Goal: Task Accomplishment & Management: Manage account settings

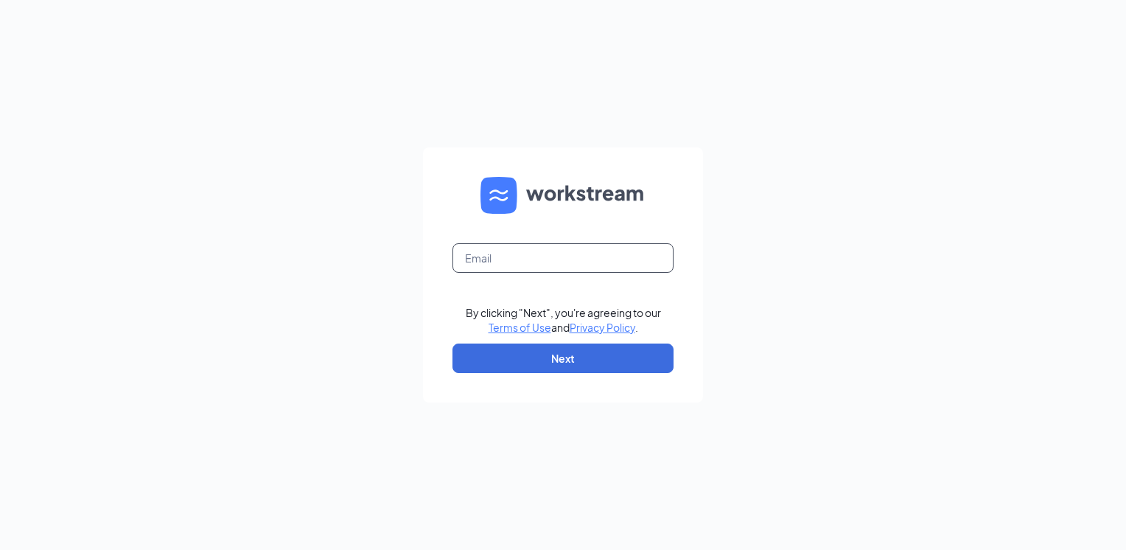
click at [478, 264] on input "text" at bounding box center [562, 257] width 221 height 29
click at [542, 264] on input "text" at bounding box center [562, 257] width 221 height 29
type input "ndonahue@meyerfoodsmc.com"
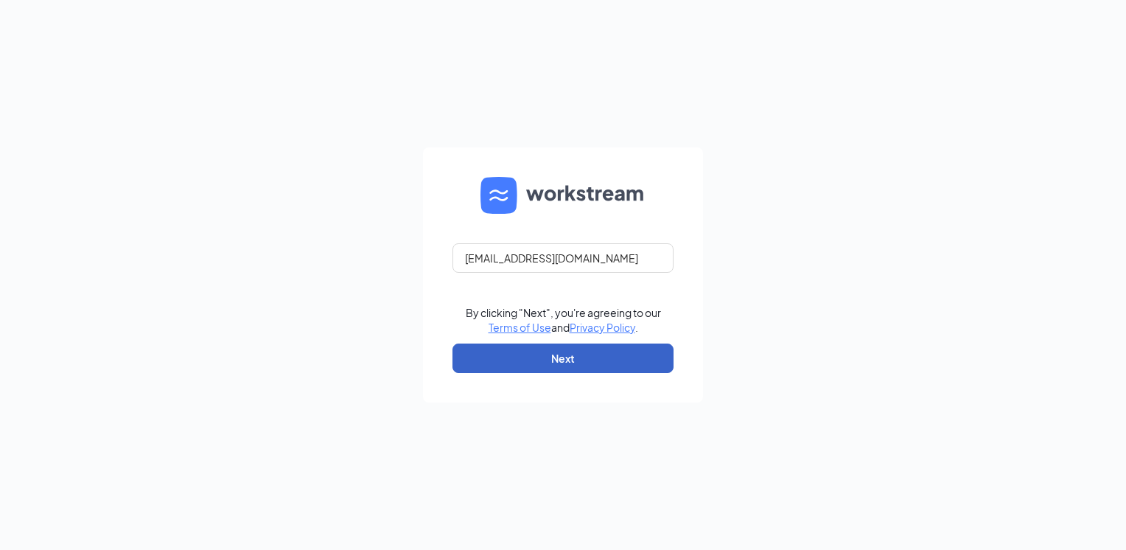
click at [563, 359] on button "Next" at bounding box center [562, 357] width 221 height 29
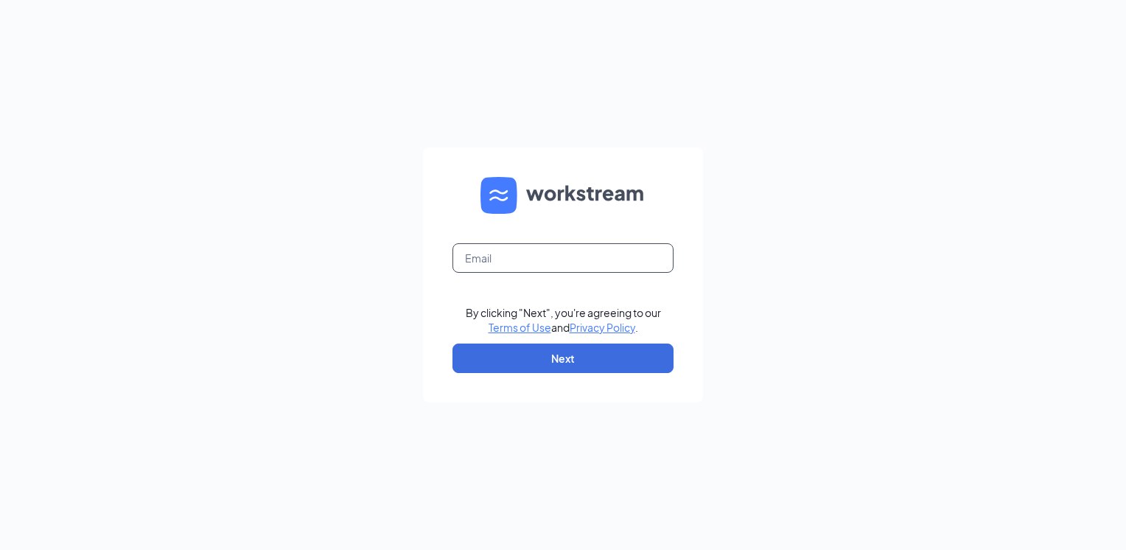
click at [531, 273] on input "text" at bounding box center [562, 257] width 221 height 29
type input "ndonahue@meyerfoodsmc.com"
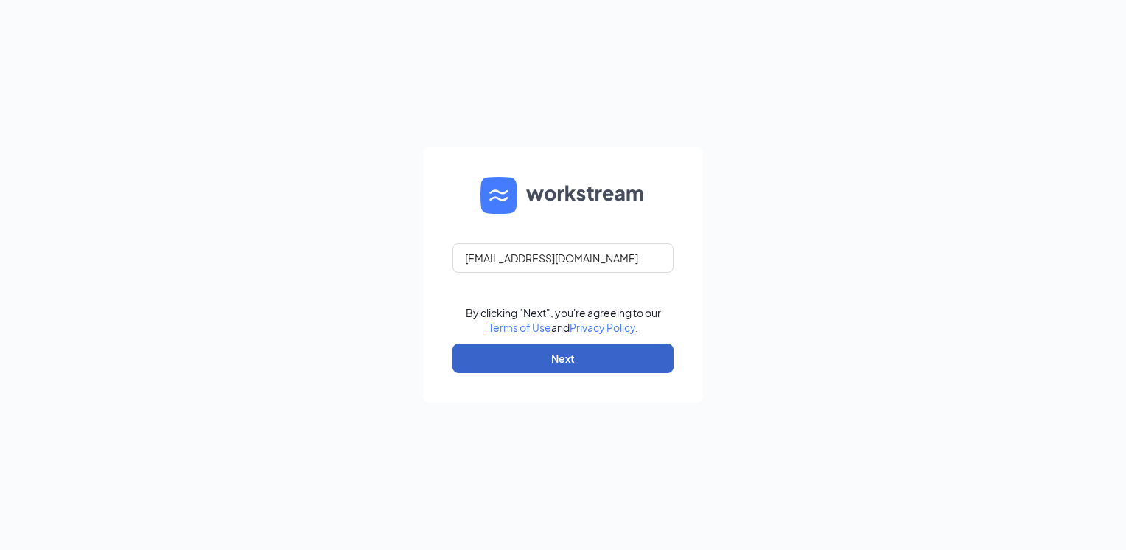
click at [524, 355] on button "Next" at bounding box center [562, 357] width 221 height 29
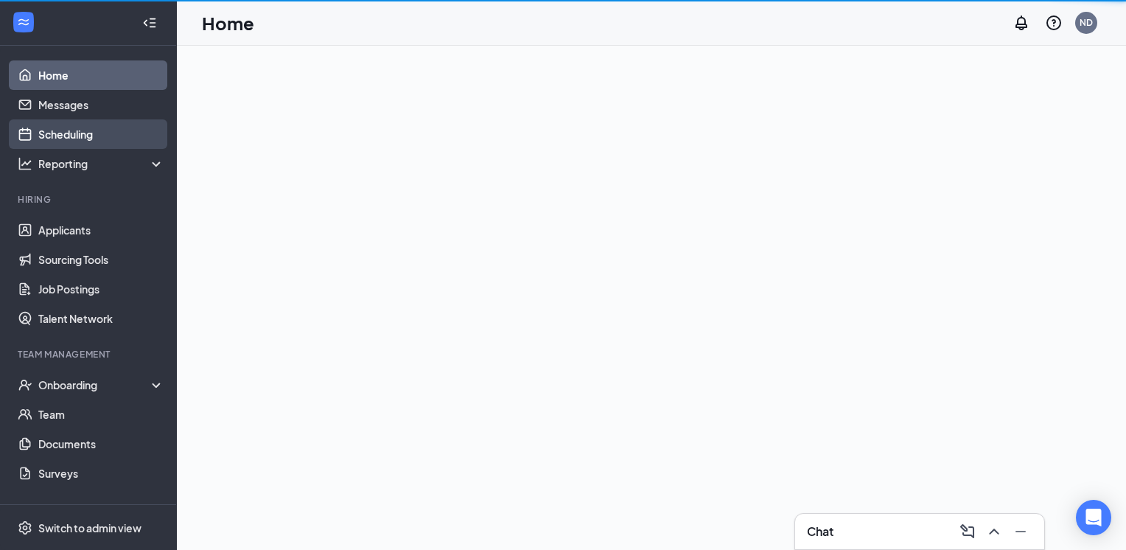
click at [87, 139] on link "Scheduling" at bounding box center [101, 133] width 126 height 29
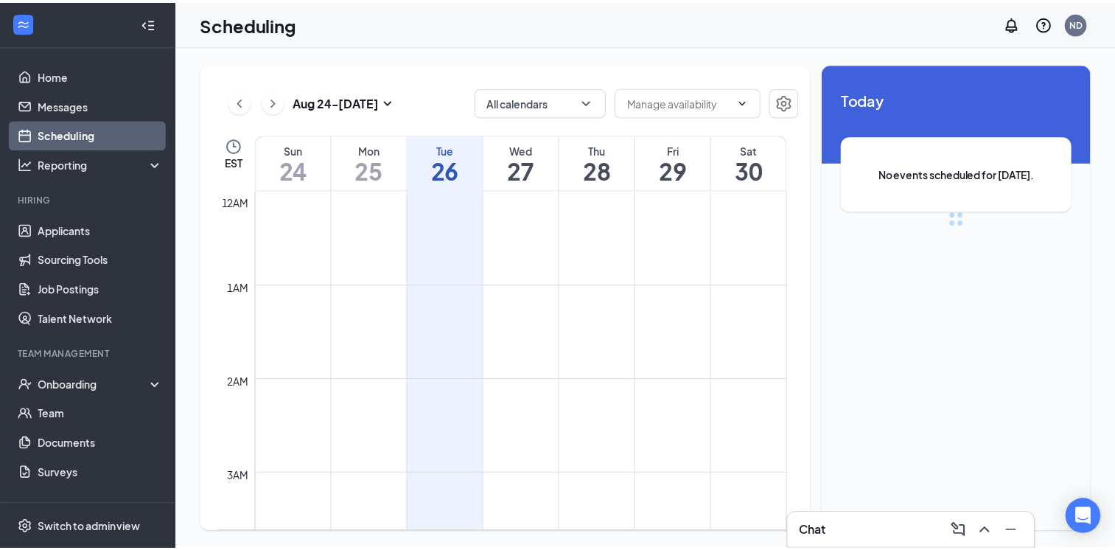
scroll to position [724, 0]
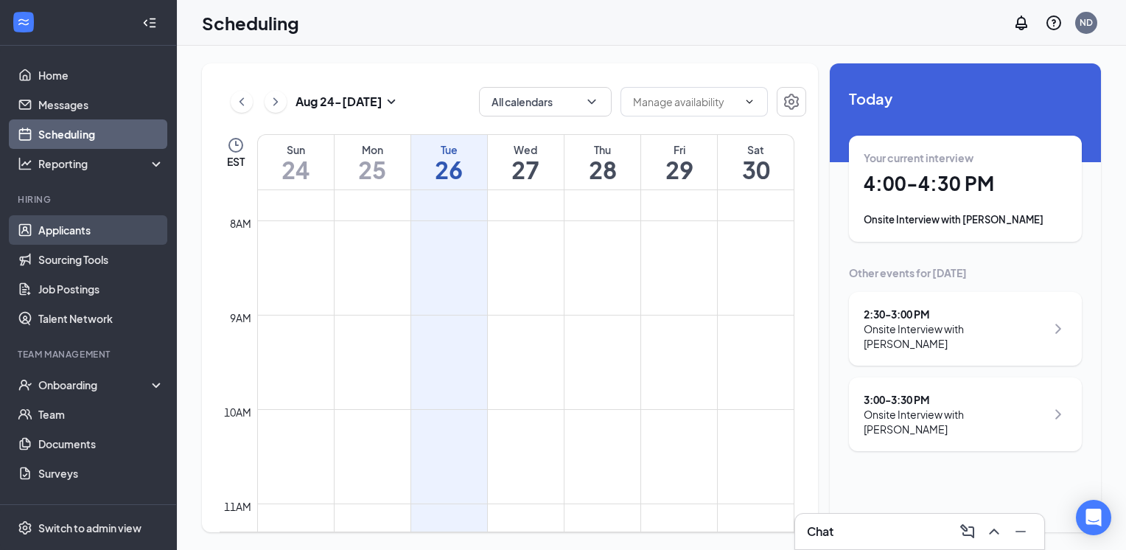
click at [48, 231] on link "Applicants" at bounding box center [101, 229] width 126 height 29
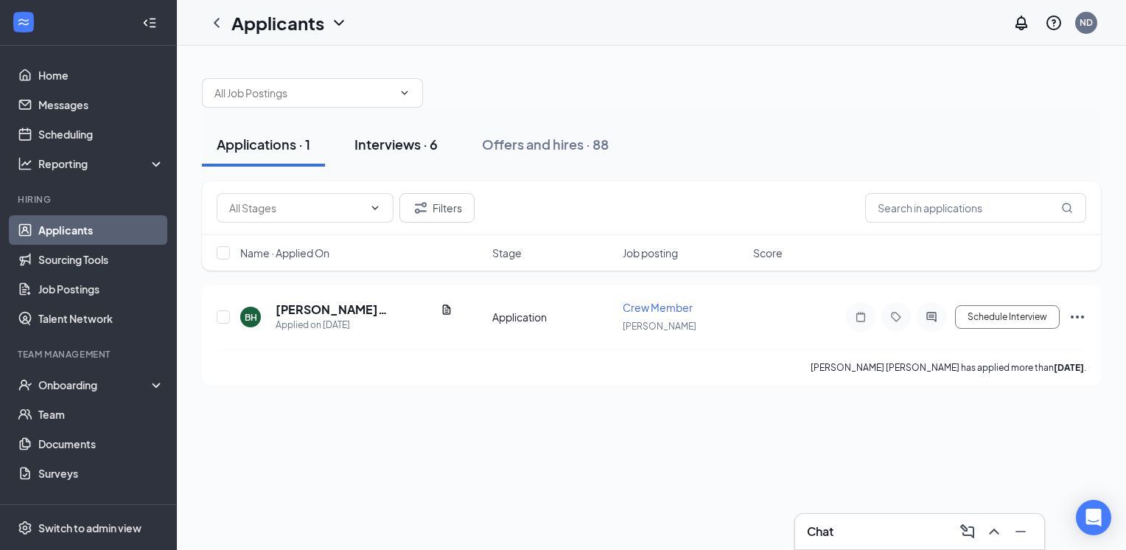
click at [397, 147] on div "Interviews · 6" at bounding box center [395, 144] width 83 height 18
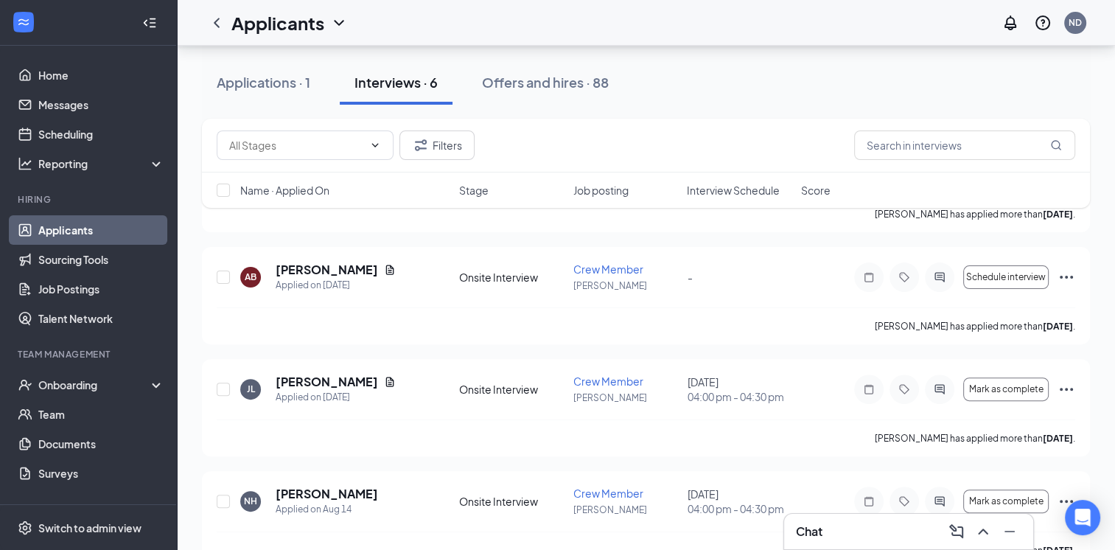
scroll to position [409, 0]
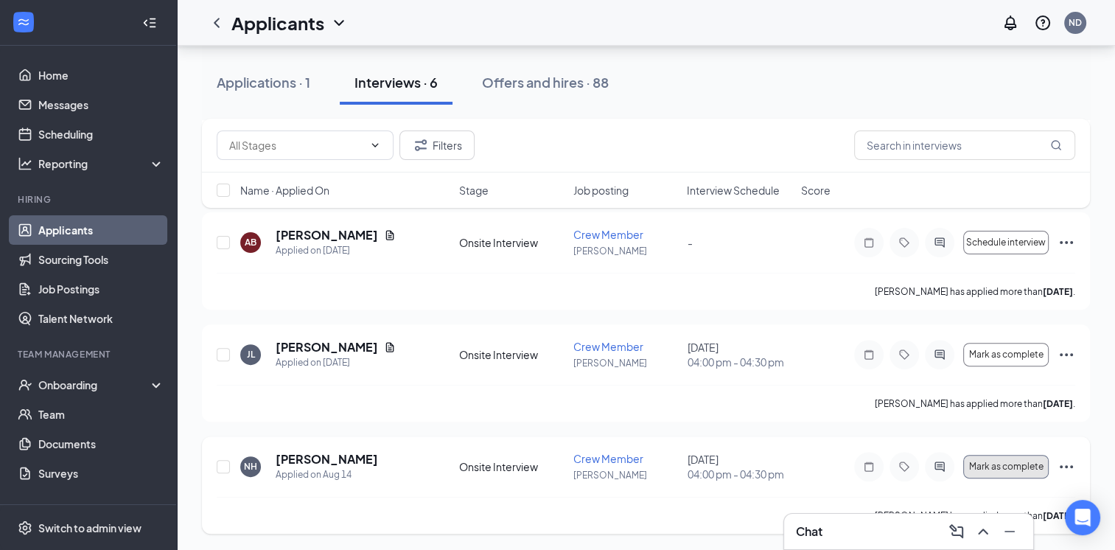
click at [1027, 462] on span "Mark as complete" at bounding box center [1006, 466] width 74 height 10
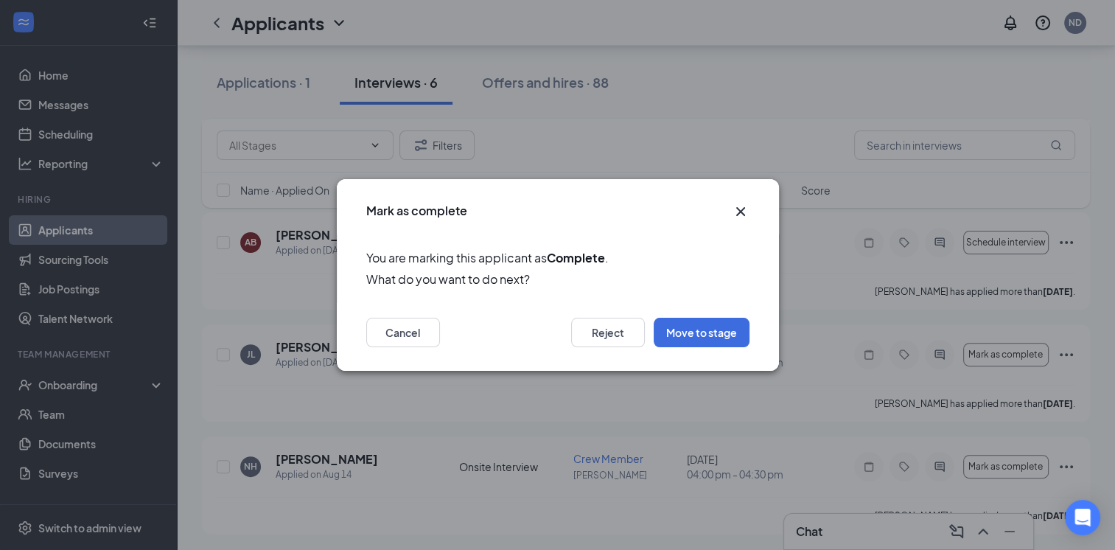
click at [737, 205] on icon "Cross" at bounding box center [741, 212] width 18 height 18
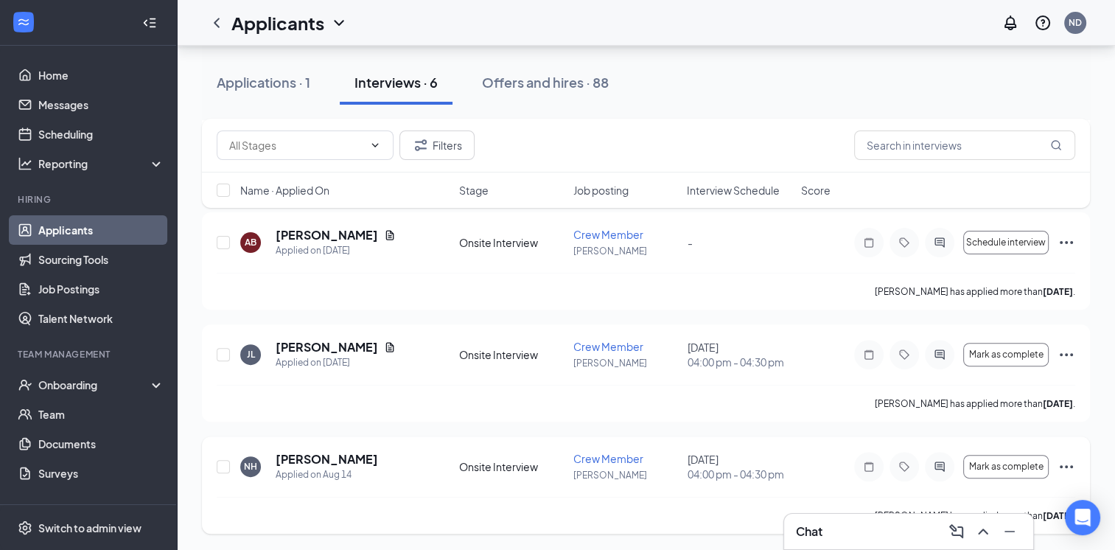
click at [1079, 476] on div "NH [PERSON_NAME] Applied on [DATE] Onsite Interview Crew Member [PERSON_NAME] […" at bounding box center [646, 484] width 888 height 97
click at [1061, 452] on div "Mark as complete" at bounding box center [964, 466] width 221 height 29
click at [1067, 469] on icon "Ellipses" at bounding box center [1066, 467] width 18 height 18
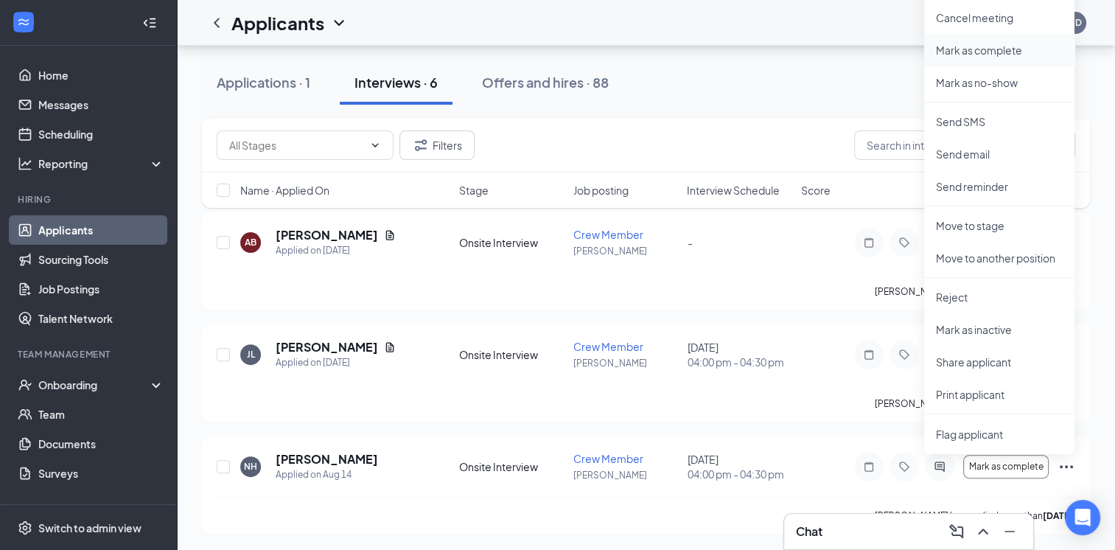
click at [969, 50] on p "Mark as complete" at bounding box center [999, 50] width 127 height 15
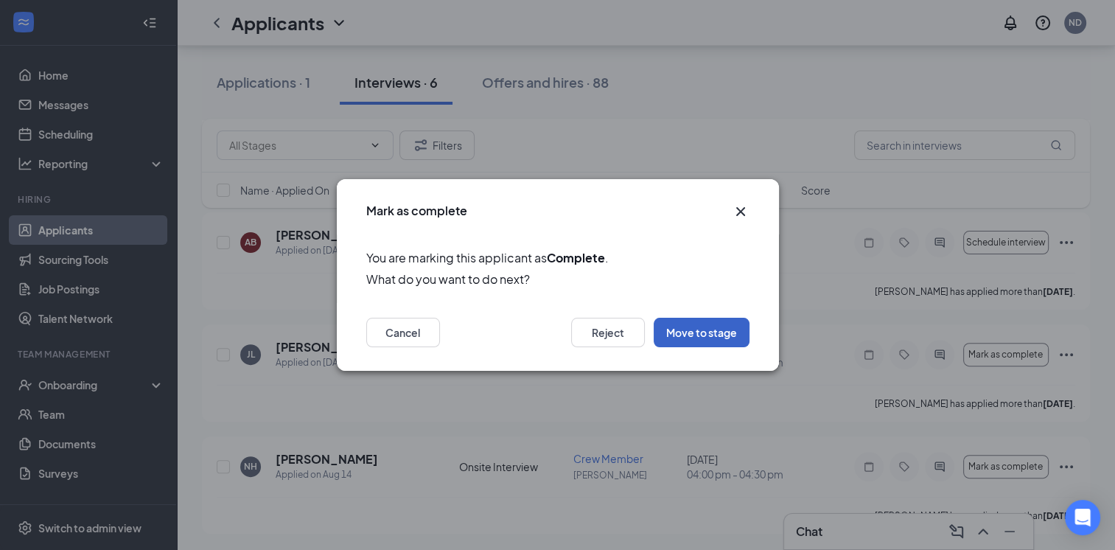
click at [693, 338] on button "Move to stage" at bounding box center [702, 332] width 96 height 29
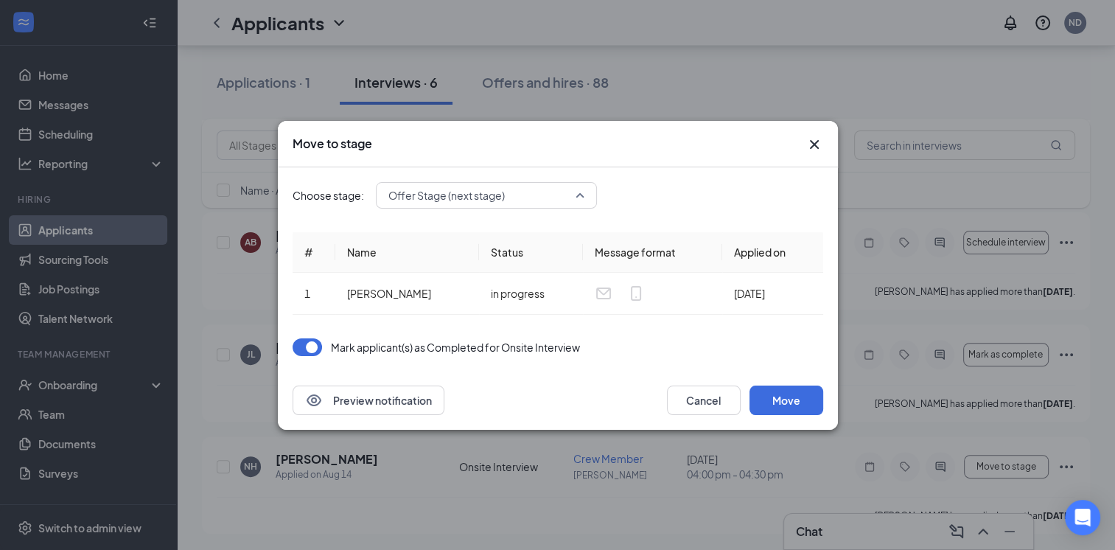
click at [443, 188] on span "Offer Stage (next stage)" at bounding box center [446, 195] width 116 height 22
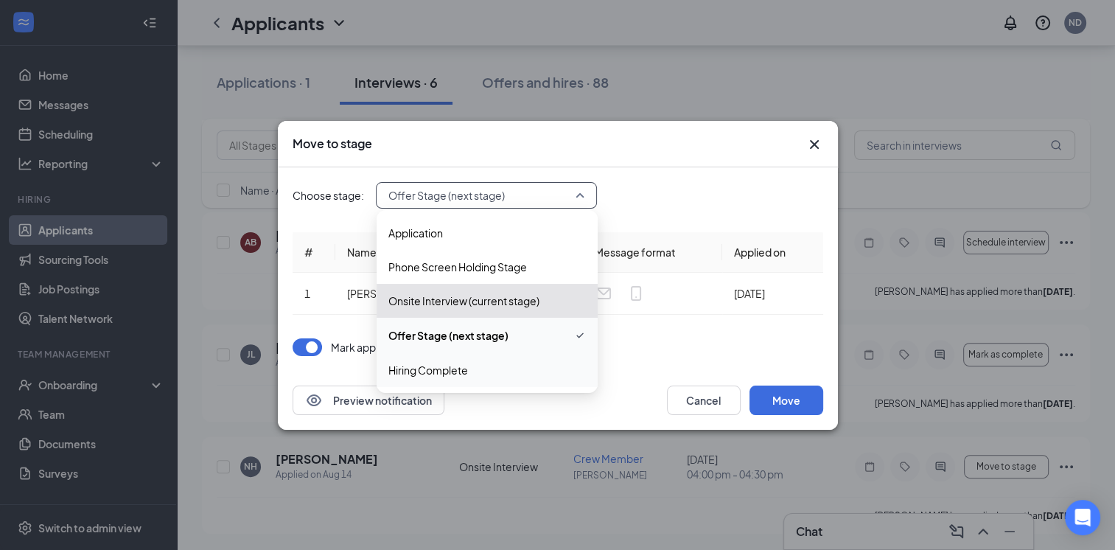
click at [471, 380] on div "Hiring Complete" at bounding box center [487, 370] width 221 height 34
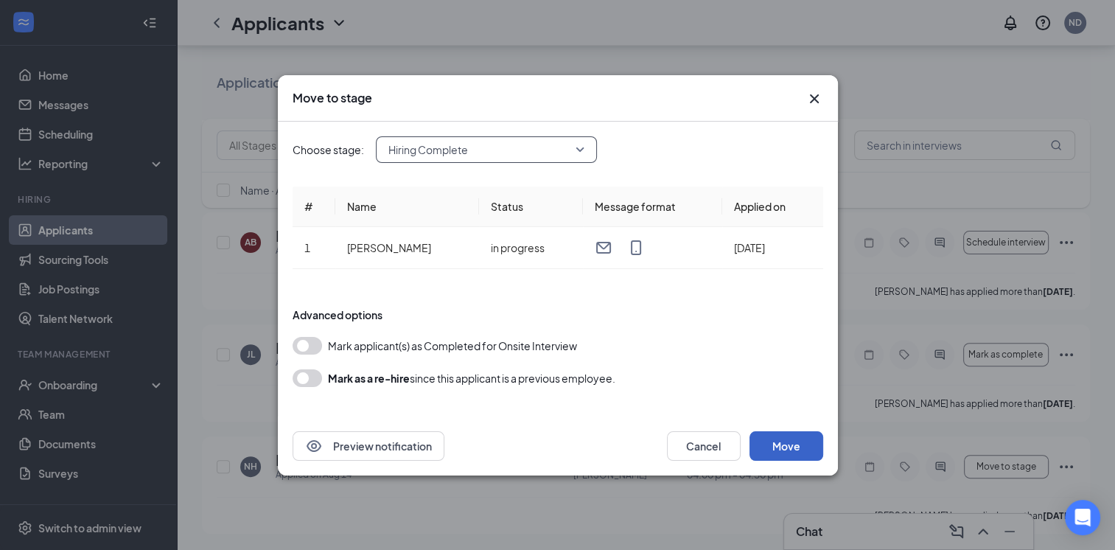
click at [777, 441] on button "Move" at bounding box center [786, 445] width 74 height 29
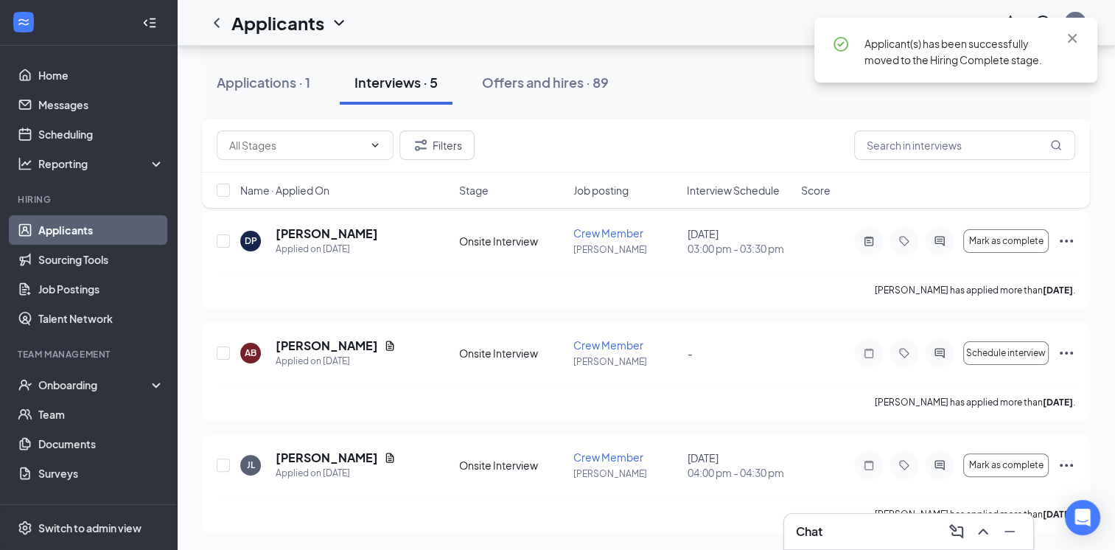
scroll to position [297, 0]
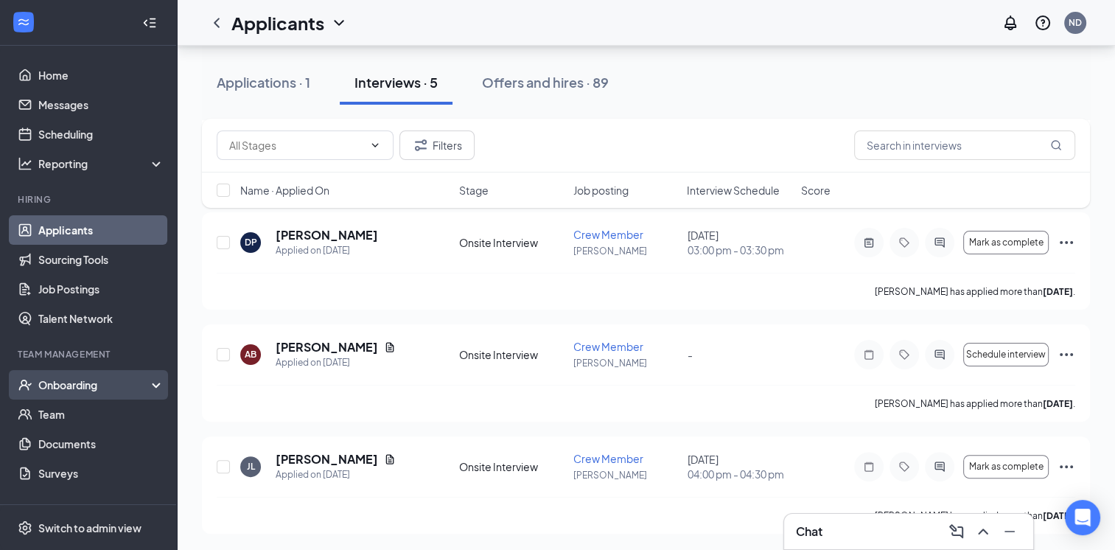
click at [83, 371] on div "Onboarding" at bounding box center [88, 384] width 177 height 29
click at [66, 427] on link "Overview" at bounding box center [101, 413] width 126 height 29
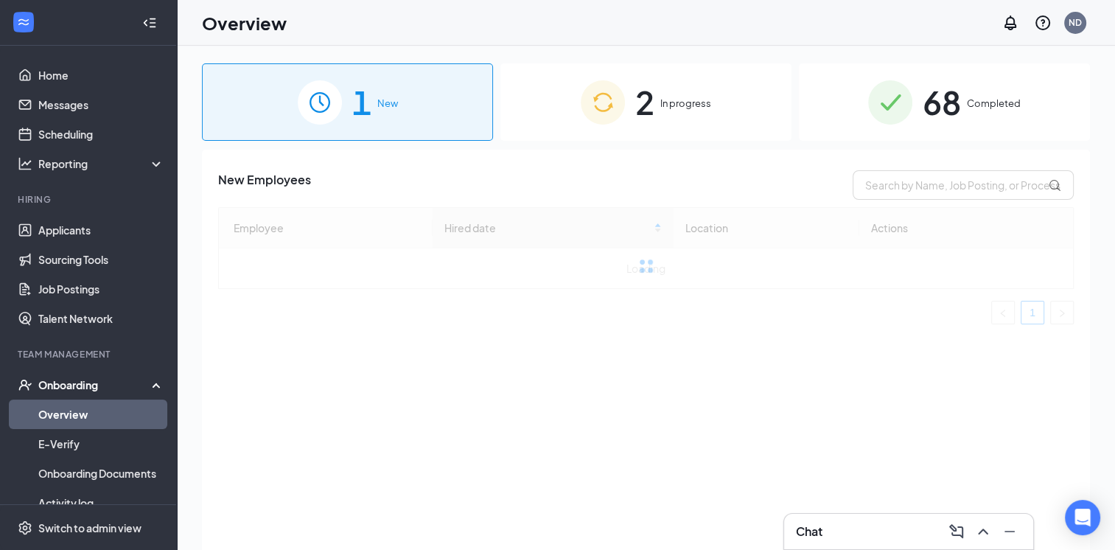
click at [666, 115] on div "2 In progress" at bounding box center [645, 101] width 291 height 77
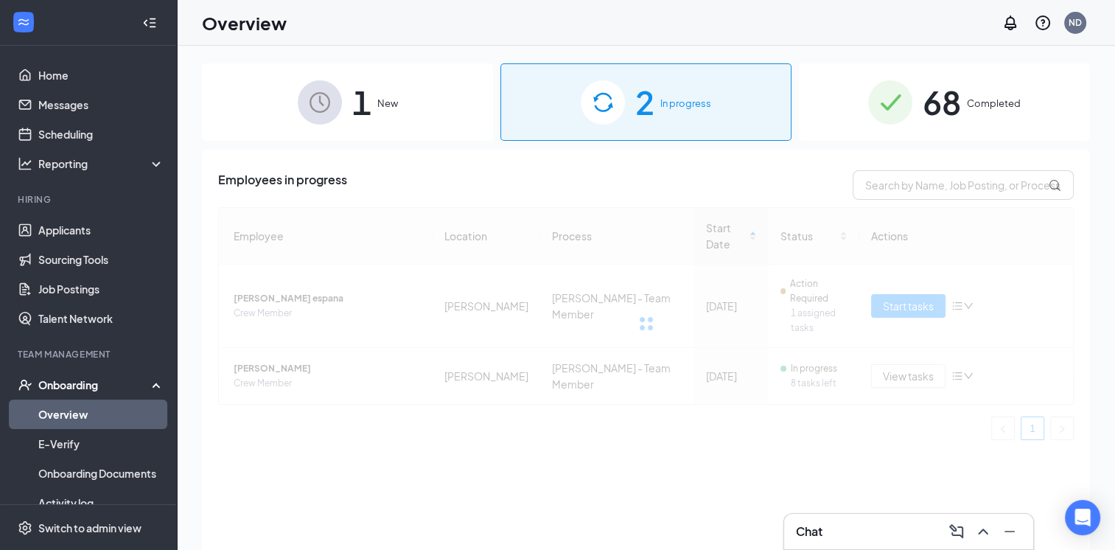
click at [455, 116] on div "1 New" at bounding box center [347, 101] width 291 height 77
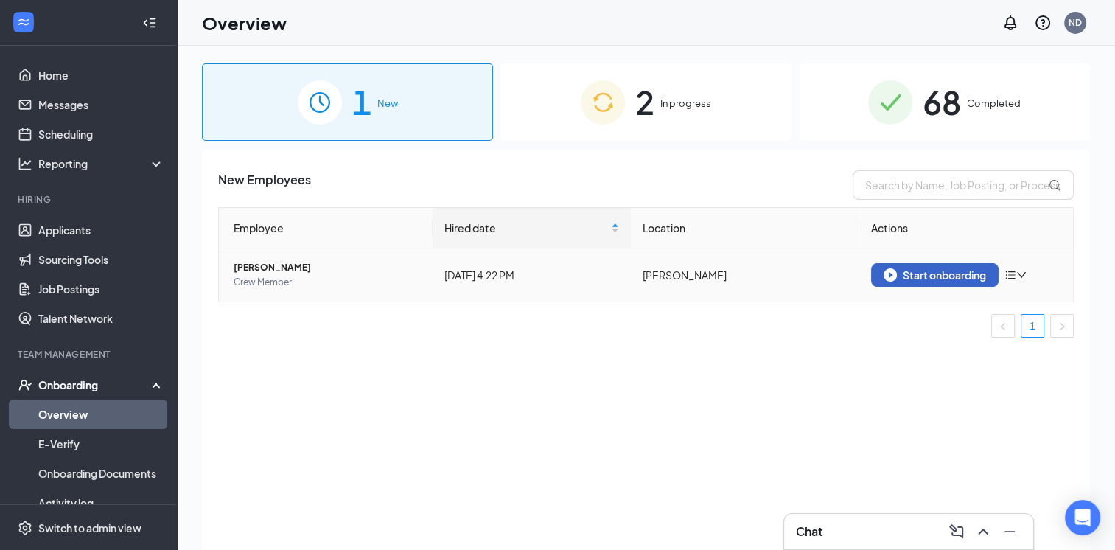
click at [905, 282] on button "Start onboarding" at bounding box center [934, 275] width 127 height 24
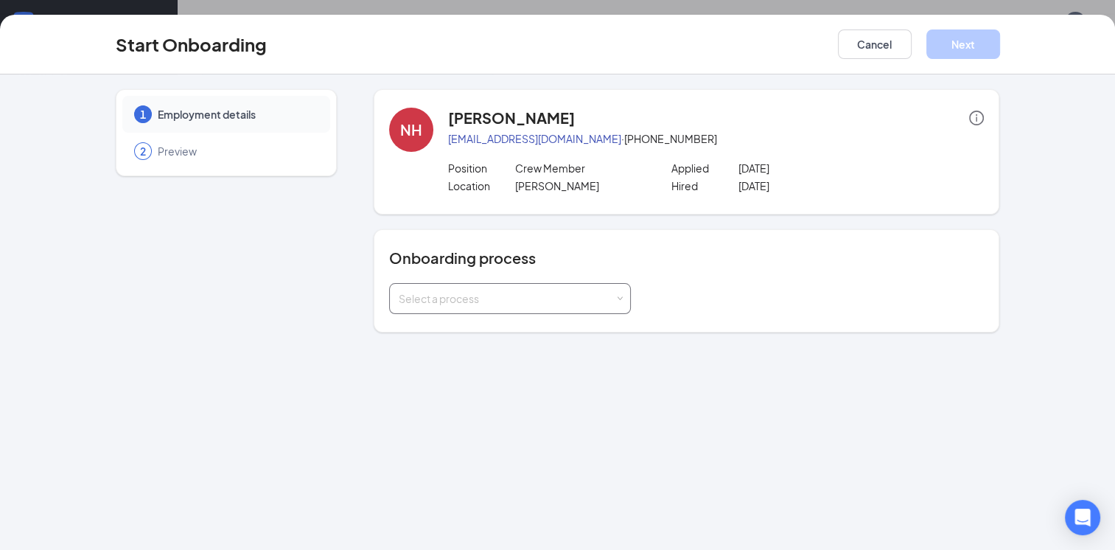
click at [439, 291] on div "Select a process" at bounding box center [507, 298] width 216 height 15
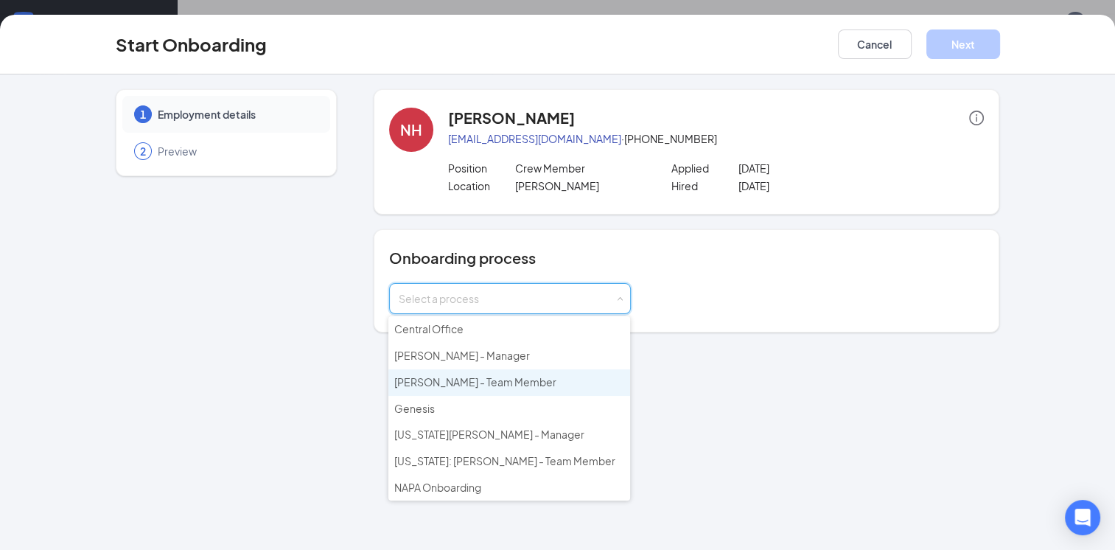
click at [482, 385] on li "[PERSON_NAME] - Team Member" at bounding box center [509, 382] width 242 height 27
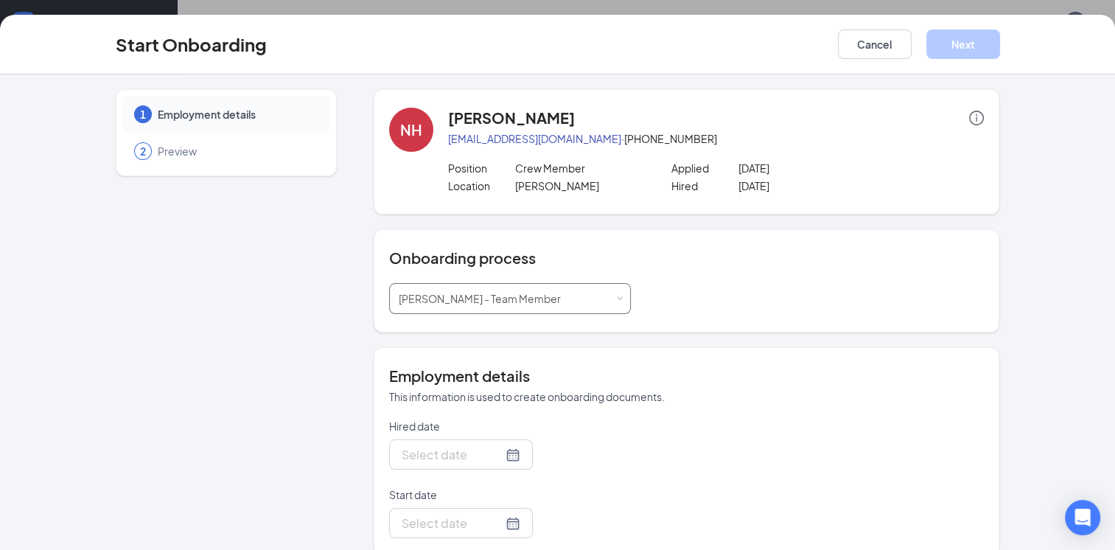
type input "[DATE]"
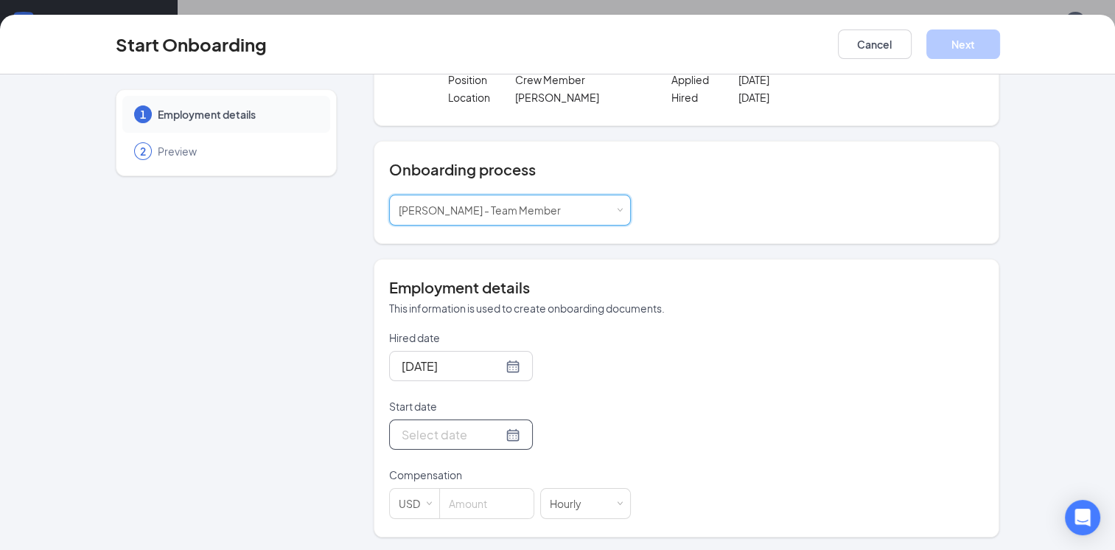
click at [450, 429] on input "Start date" at bounding box center [452, 434] width 101 height 18
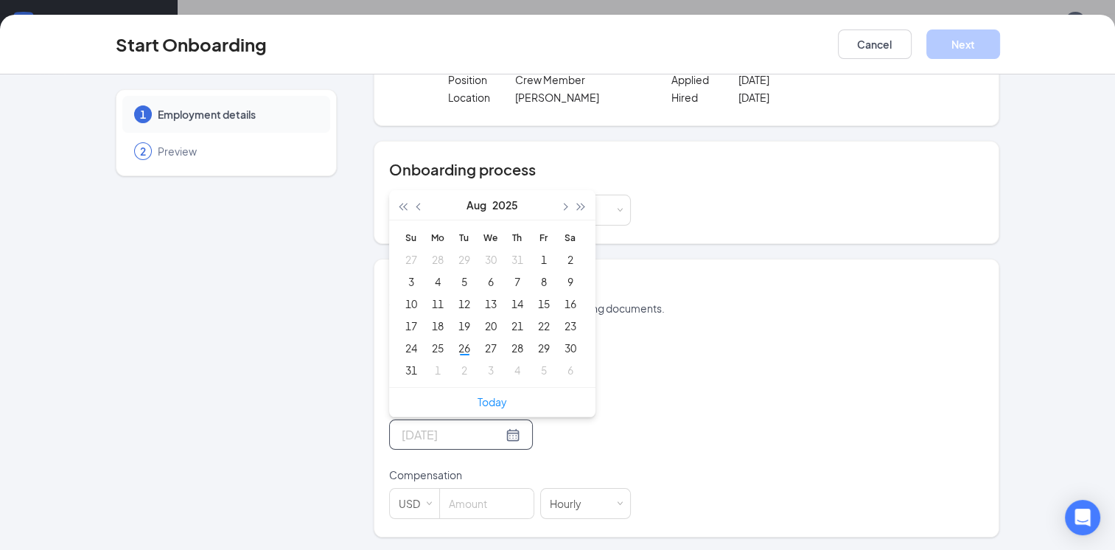
type input "[DATE]"
click at [560, 207] on button "button" at bounding box center [564, 204] width 16 height 29
type input "[DATE]"
click at [455, 258] on div "2" at bounding box center [464, 260] width 18 height 18
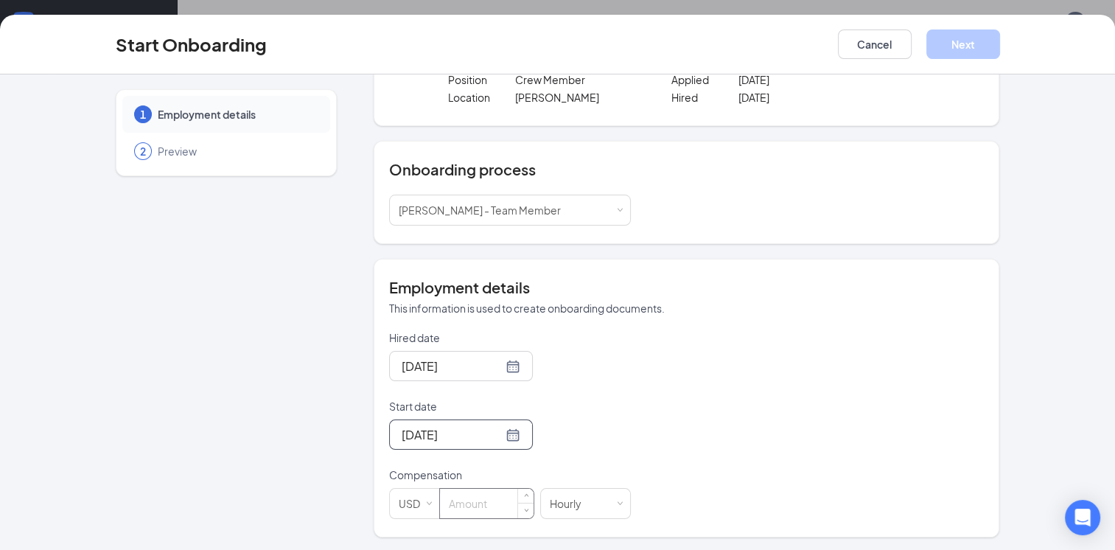
scroll to position [50, 0]
click at [467, 498] on input at bounding box center [487, 503] width 94 height 29
type input "10.7"
click at [963, 56] on button "Next" at bounding box center [963, 43] width 74 height 29
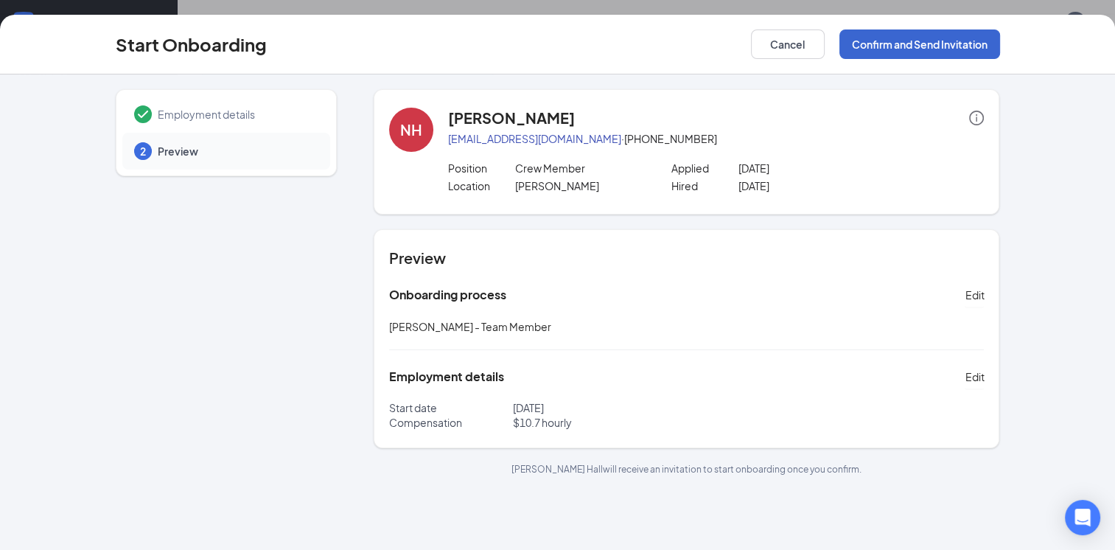
scroll to position [0, 0]
click at [530, 186] on p "[PERSON_NAME]" at bounding box center [581, 185] width 134 height 15
click at [933, 51] on button "Confirm and Send Invitation" at bounding box center [919, 43] width 161 height 29
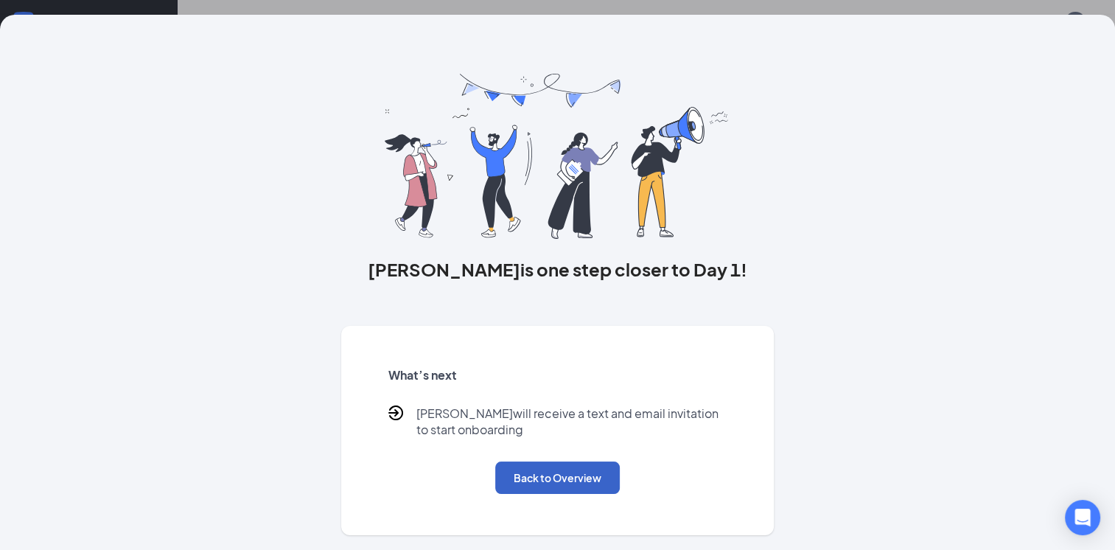
click at [564, 475] on button "Back to Overview" at bounding box center [557, 477] width 125 height 32
